Goal: Find specific page/section: Find specific page/section

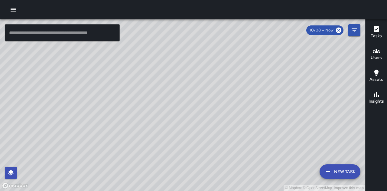
click at [12, 11] on icon "button" at bounding box center [13, 10] width 5 height 4
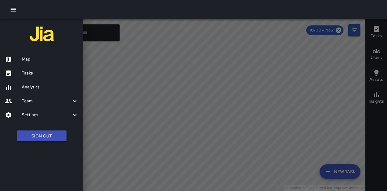
click at [102, 97] on div at bounding box center [193, 95] width 387 height 191
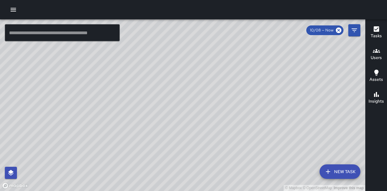
click at [12, 11] on icon "button" at bounding box center [13, 10] width 5 height 4
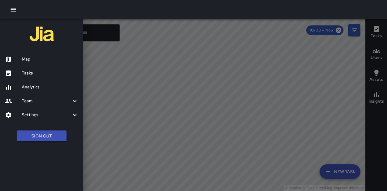
click at [287, 74] on div at bounding box center [193, 95] width 387 height 191
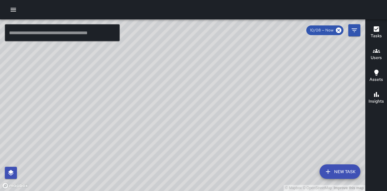
click at [355, 30] on icon "Filters" at bounding box center [353, 30] width 5 height 4
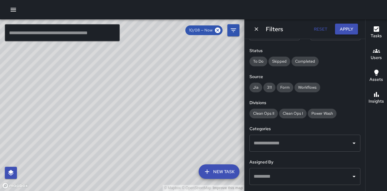
scroll to position [60, 0]
click at [312, 147] on input "text" at bounding box center [300, 142] width 96 height 11
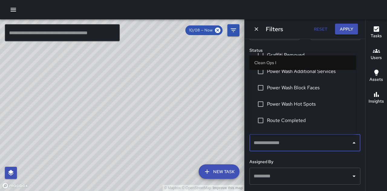
scroll to position [151, 0]
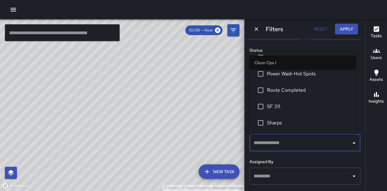
click at [281, 104] on span "SF 311" at bounding box center [309, 106] width 84 height 7
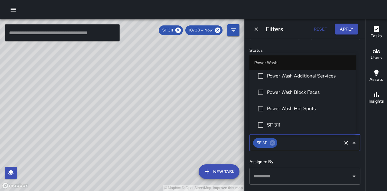
scroll to position [538, 0]
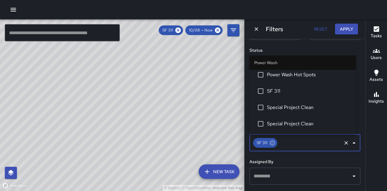
click at [269, 89] on span "SF 311" at bounding box center [309, 90] width 84 height 7
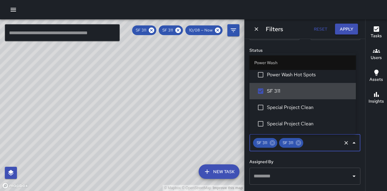
click at [174, 102] on div "© Mapbox © OpenStreetMap Improve this map" at bounding box center [122, 104] width 244 height 171
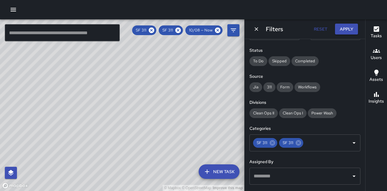
click at [192, 105] on div "© Mapbox © OpenStreetMap Improve this map" at bounding box center [122, 104] width 244 height 171
click at [376, 103] on h6 "Insights" at bounding box center [375, 101] width 15 height 7
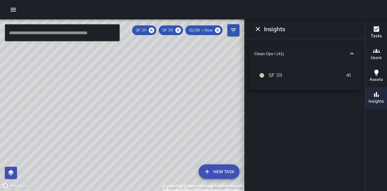
click at [380, 30] on div "Tasks" at bounding box center [375, 32] width 11 height 14
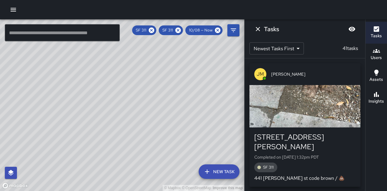
drag, startPoint x: 72, startPoint y: 85, endPoint x: 133, endPoint y: 190, distance: 121.2
click at [133, 190] on div "© Mapbox © OpenStreetMap Improve this map" at bounding box center [122, 104] width 244 height 171
drag, startPoint x: 158, startPoint y: 133, endPoint x: 144, endPoint y: 114, distance: 23.1
click at [144, 114] on div "© Mapbox © OpenStreetMap Improve this map" at bounding box center [122, 104] width 244 height 171
drag, startPoint x: 172, startPoint y: 92, endPoint x: 165, endPoint y: 131, distance: 39.9
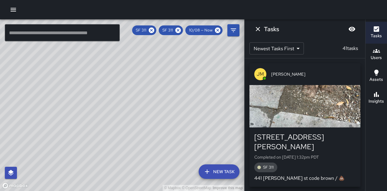
click at [176, 146] on div "© Mapbox © OpenStreetMap Improve this map" at bounding box center [122, 104] width 244 height 171
drag, startPoint x: 201, startPoint y: 155, endPoint x: 155, endPoint y: 135, distance: 49.8
click at [155, 135] on div "© Mapbox © OpenStreetMap Improve this map" at bounding box center [122, 104] width 244 height 171
drag, startPoint x: 115, startPoint y: 167, endPoint x: 176, endPoint y: 112, distance: 81.7
click at [176, 112] on div "© Mapbox © OpenStreetMap Improve this map" at bounding box center [122, 104] width 244 height 171
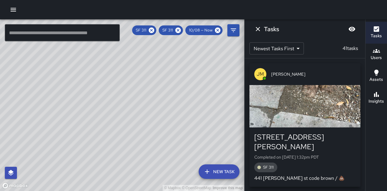
drag, startPoint x: 169, startPoint y: 85, endPoint x: 156, endPoint y: 126, distance: 43.4
click at [156, 126] on div "© Mapbox © OpenStreetMap Improve this map" at bounding box center [122, 104] width 244 height 171
drag, startPoint x: 168, startPoint y: 114, endPoint x: 107, endPoint y: 100, distance: 62.4
click at [103, 94] on div "© Mapbox © OpenStreetMap Improve this map" at bounding box center [122, 104] width 244 height 171
drag, startPoint x: 188, startPoint y: 148, endPoint x: 120, endPoint y: 52, distance: 118.1
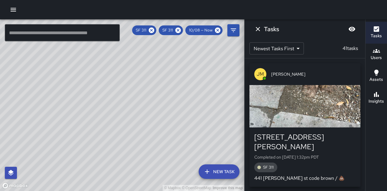
click at [121, 53] on div "© Mapbox © OpenStreetMap Improve this map" at bounding box center [122, 104] width 244 height 171
drag, startPoint x: 174, startPoint y: 88, endPoint x: 178, endPoint y: 134, distance: 45.8
click at [178, 134] on div "© Mapbox © OpenStreetMap Improve this map" at bounding box center [122, 104] width 244 height 171
drag, startPoint x: 178, startPoint y: 120, endPoint x: 146, endPoint y: 72, distance: 57.5
click at [146, 72] on div "© Mapbox © OpenStreetMap Improve this map" at bounding box center [122, 104] width 244 height 171
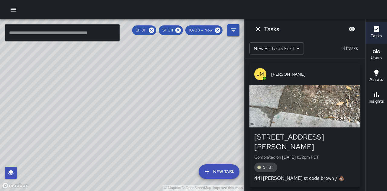
drag, startPoint x: 207, startPoint y: 63, endPoint x: 174, endPoint y: 115, distance: 62.3
click at [172, 124] on div "© Mapbox © OpenStreetMap Improve this map" at bounding box center [122, 104] width 244 height 171
drag, startPoint x: 140, startPoint y: 128, endPoint x: 190, endPoint y: 176, distance: 69.6
drag, startPoint x: 190, startPoint y: 176, endPoint x: 111, endPoint y: 150, distance: 83.7
click at [110, 152] on div "© Mapbox © OpenStreetMap Improve this map" at bounding box center [122, 104] width 244 height 171
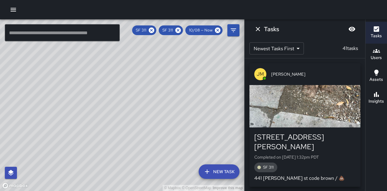
drag, startPoint x: 120, startPoint y: 127, endPoint x: 172, endPoint y: 110, distance: 55.1
click at [172, 110] on div "© Mapbox © OpenStreetMap Improve this map" at bounding box center [122, 104] width 244 height 171
drag, startPoint x: 132, startPoint y: 157, endPoint x: 121, endPoint y: 82, distance: 75.6
click at [121, 82] on div "© Mapbox © OpenStreetMap Improve this map" at bounding box center [122, 104] width 244 height 171
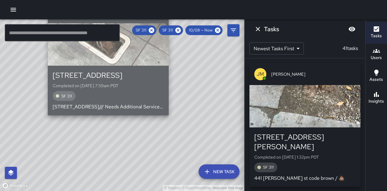
click at [126, 94] on div "SF 311" at bounding box center [108, 96] width 111 height 10
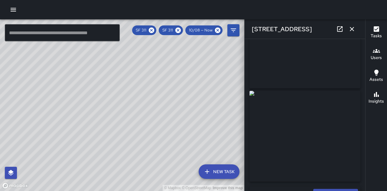
scroll to position [60, 0]
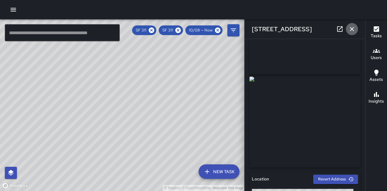
click at [352, 26] on icon "button" at bounding box center [351, 28] width 7 height 7
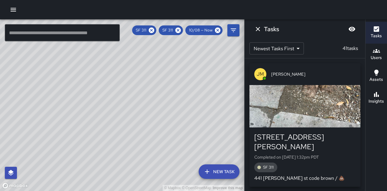
drag, startPoint x: 161, startPoint y: 84, endPoint x: 119, endPoint y: 128, distance: 60.7
click at [119, 128] on div "© Mapbox © OpenStreetMap Improve this map" at bounding box center [122, 104] width 244 height 171
